Goal: Task Accomplishment & Management: Use online tool/utility

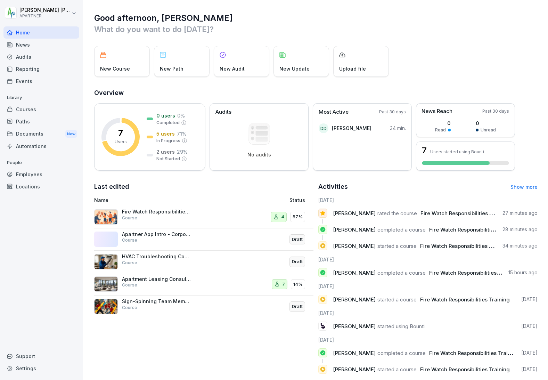
click at [183, 213] on p "Fire Watch Responsibilities Training" at bounding box center [157, 212] width 70 height 6
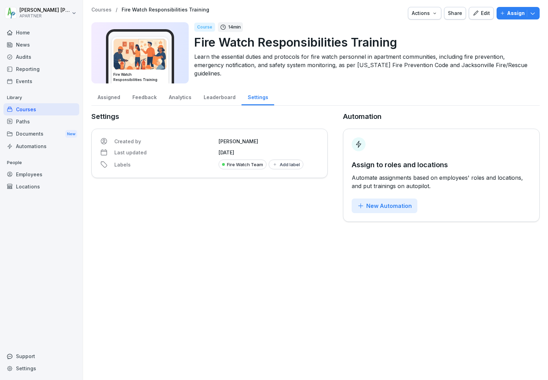
click at [514, 11] on p "Assign" at bounding box center [516, 13] width 18 height 8
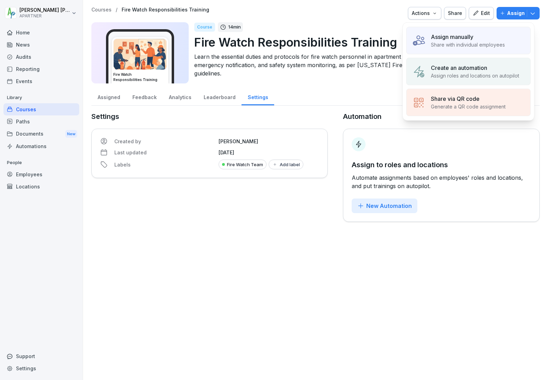
click at [480, 41] on p "Share with individual employees" at bounding box center [468, 44] width 74 height 7
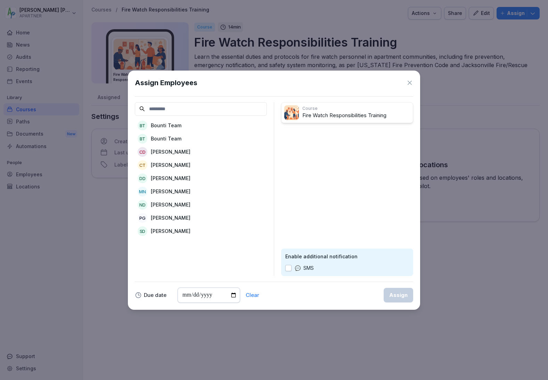
click at [179, 165] on p "[PERSON_NAME]" at bounding box center [171, 164] width 40 height 7
click at [170, 190] on p "[PERSON_NAME]" at bounding box center [171, 191] width 40 height 7
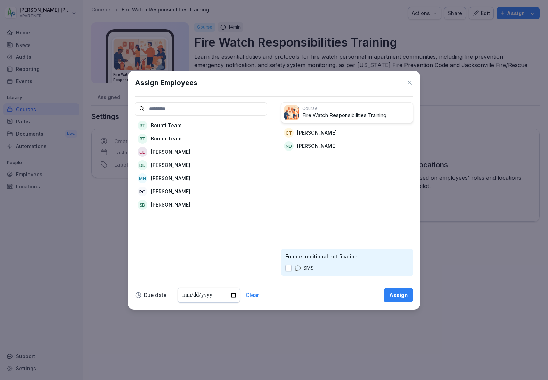
click at [169, 191] on p "[PERSON_NAME]" at bounding box center [171, 191] width 40 height 7
click at [170, 190] on p "[PERSON_NAME]" at bounding box center [171, 191] width 40 height 7
click at [168, 150] on p "[PERSON_NAME]" at bounding box center [171, 151] width 40 height 7
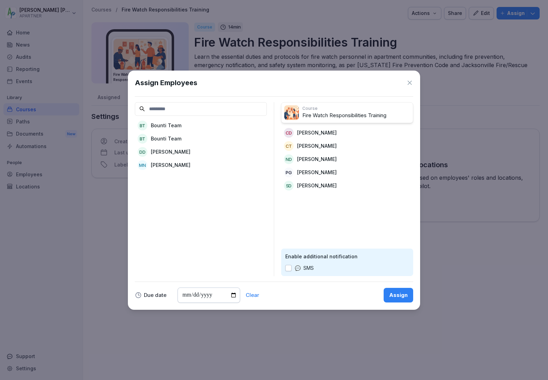
click at [397, 293] on div "Assign" at bounding box center [398, 295] width 18 height 8
